Goal: Information Seeking & Learning: Find contact information

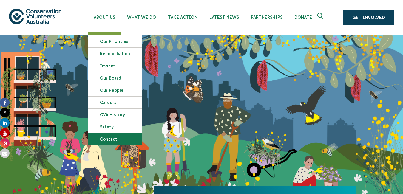
click at [111, 139] on link "Contact" at bounding box center [115, 139] width 54 height 12
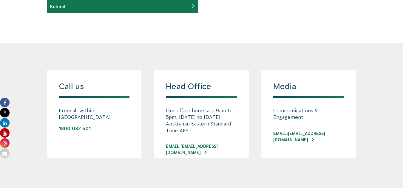
scroll to position [420, 0]
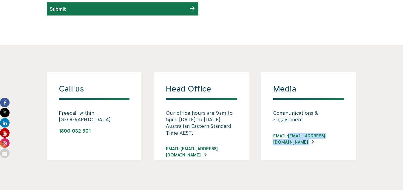
drag, startPoint x: 350, startPoint y: 145, endPoint x: 291, endPoint y: 143, distance: 58.9
click at [291, 143] on div "Media Communications & Engagement Email: [EMAIL_ADDRESS][DOMAIN_NAME]" at bounding box center [309, 116] width 95 height 88
copy link "[EMAIL_ADDRESS][DOMAIN_NAME]"
